Goal: Task Accomplishment & Management: Manage account settings

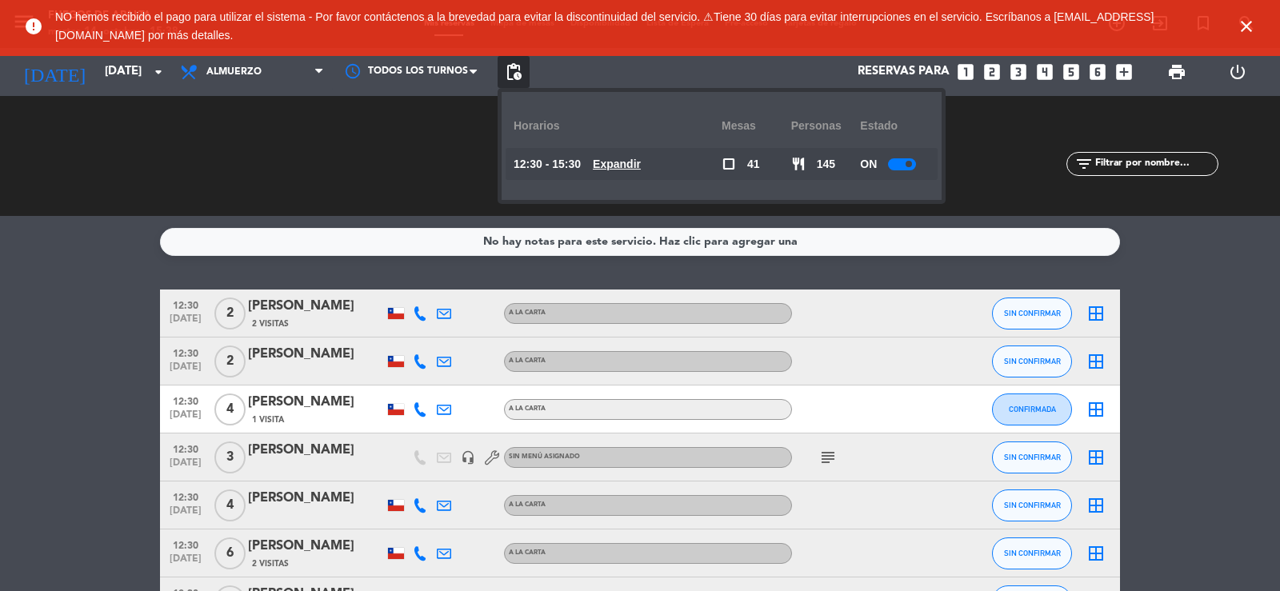
click at [634, 159] on u "Expandir" at bounding box center [617, 164] width 48 height 13
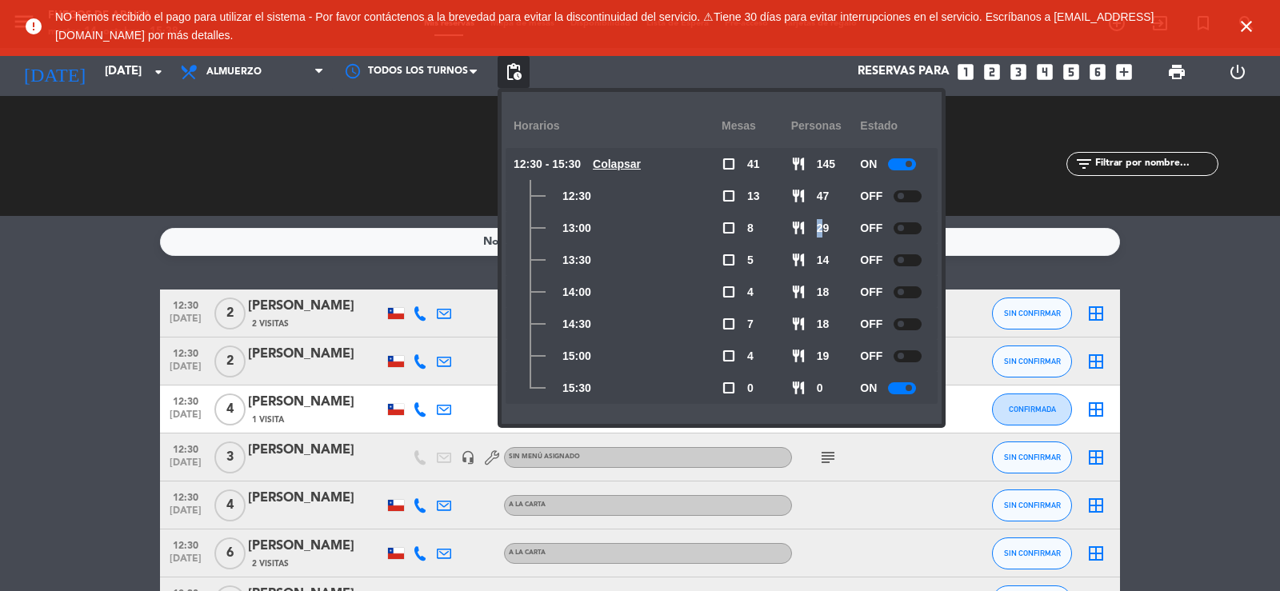
drag, startPoint x: 818, startPoint y: 226, endPoint x: 829, endPoint y: 218, distance: 14.2
click at [828, 221] on span "29" at bounding box center [823, 228] width 13 height 18
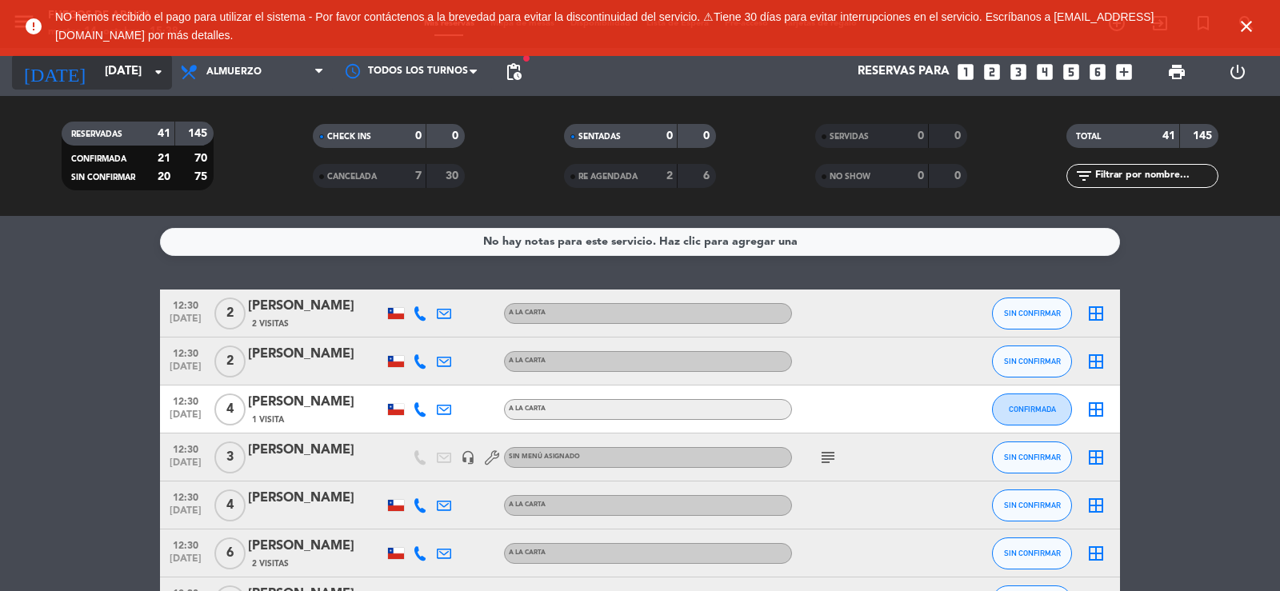
click at [138, 85] on input "[DATE]" at bounding box center [174, 72] width 154 height 30
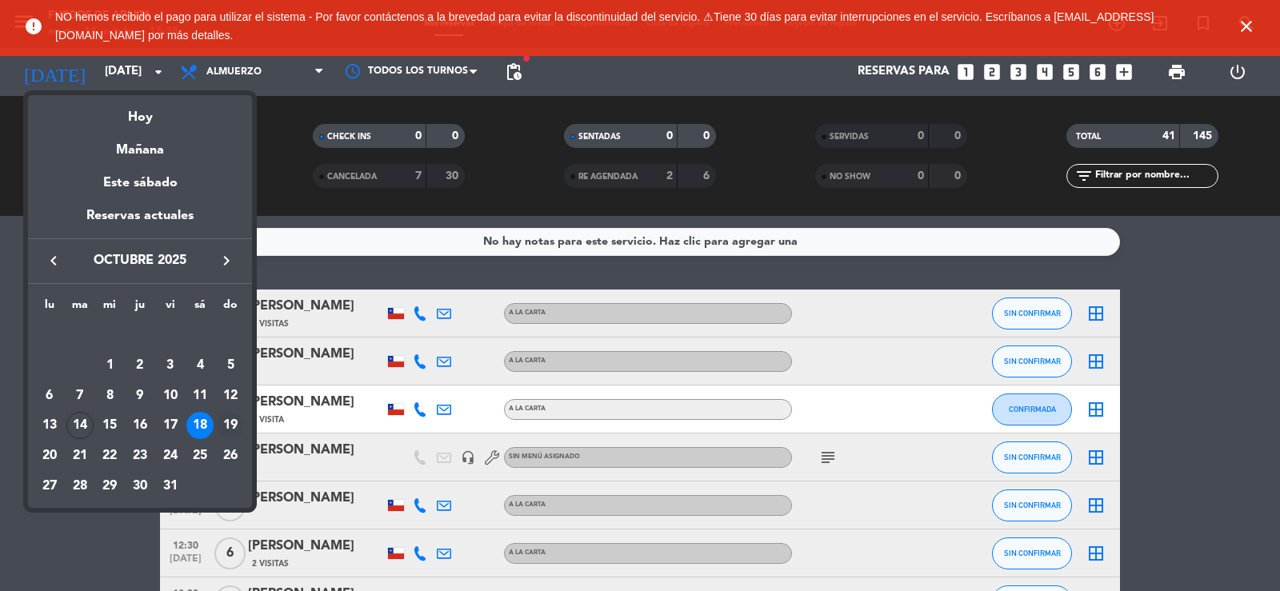
click at [230, 427] on div "19" at bounding box center [230, 425] width 27 height 27
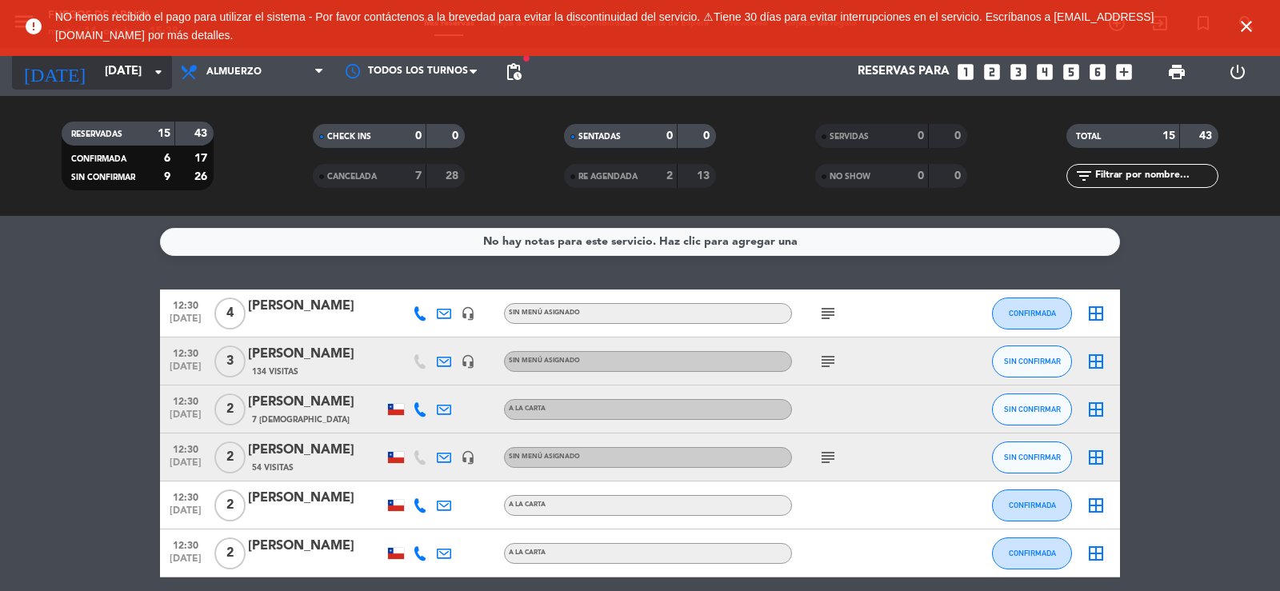
click at [116, 64] on input "[DATE]" at bounding box center [174, 72] width 154 height 30
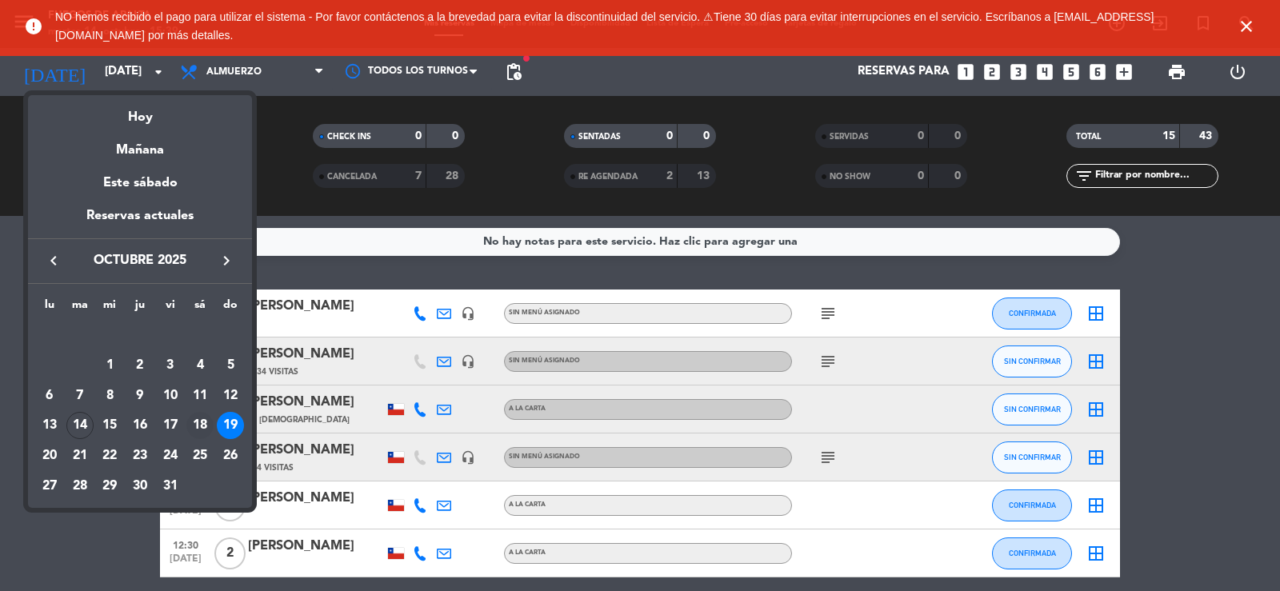
click at [199, 416] on div "18" at bounding box center [199, 425] width 27 height 27
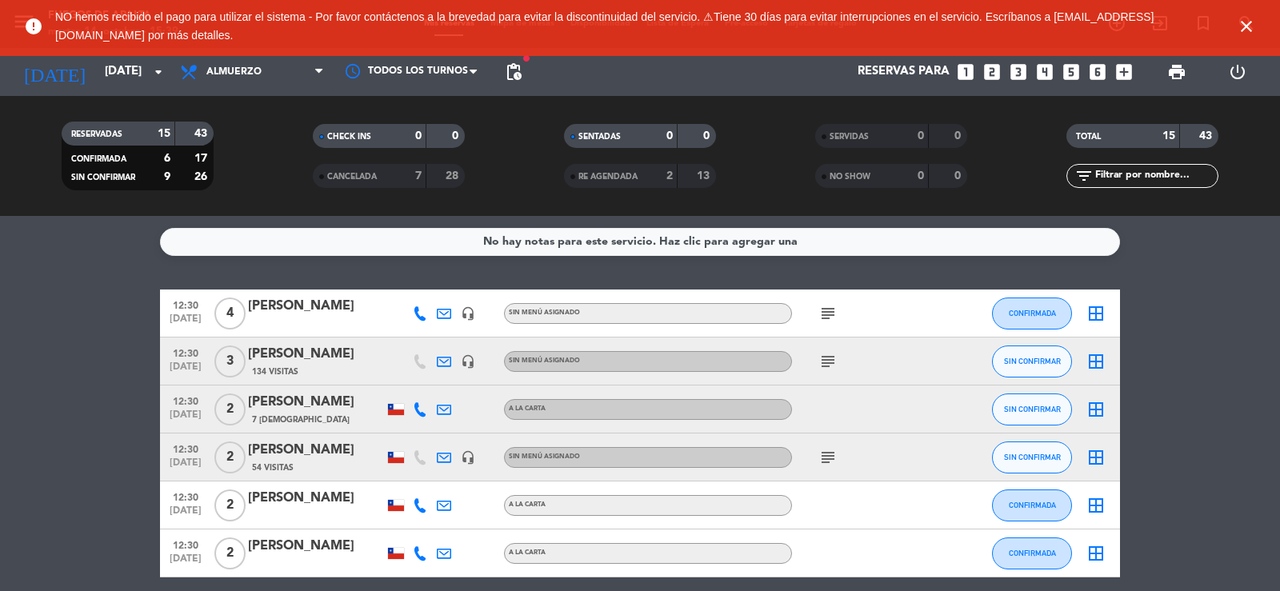
type input "[DATE]"
